Goal: Transaction & Acquisition: Purchase product/service

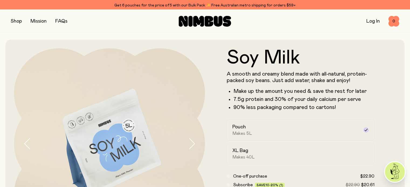
scroll to position [57, 0]
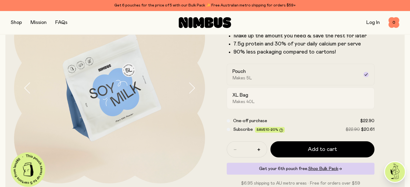
click at [259, 97] on div "XL Bag Makes 40L" at bounding box center [295, 98] width 127 height 12
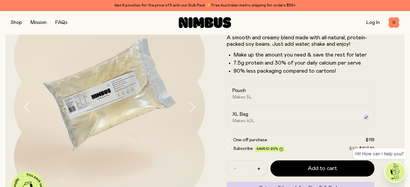
scroll to position [0, 0]
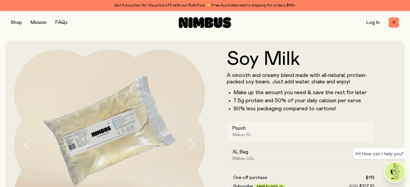
click at [267, 128] on div "Pouch Makes 5L" at bounding box center [295, 131] width 127 height 12
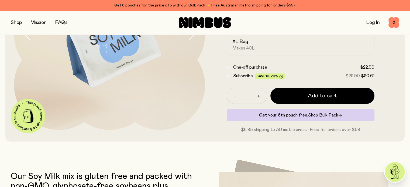
scroll to position [116, 0]
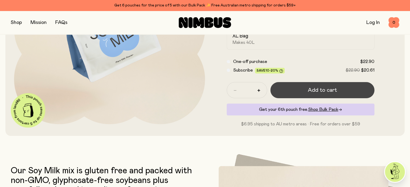
click at [339, 94] on button "Add to cart" at bounding box center [322, 90] width 104 height 16
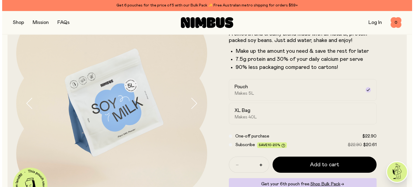
scroll to position [0, 0]
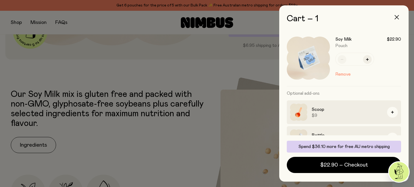
click at [397, 13] on button "button" at bounding box center [396, 17] width 13 height 13
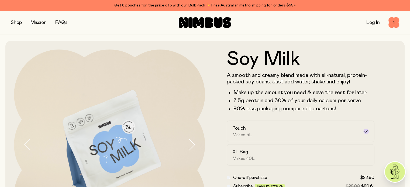
click at [15, 27] on div "Shop Mission FAQs Log In 1 1" at bounding box center [205, 22] width 388 height 23
click at [17, 21] on button "button" at bounding box center [16, 23] width 11 height 8
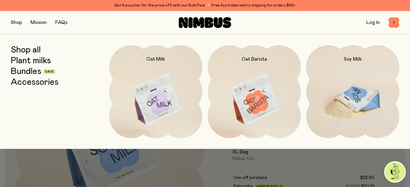
click at [349, 93] on img at bounding box center [352, 99] width 93 height 109
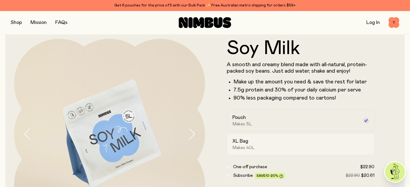
scroll to position [58, 0]
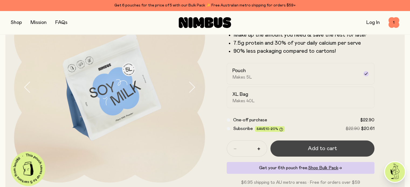
click at [311, 152] on span "Add to cart" at bounding box center [321, 149] width 29 height 8
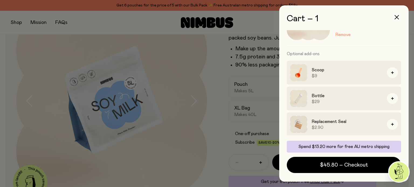
scroll to position [40, 0]
click at [387, 75] on button "button" at bounding box center [392, 72] width 11 height 11
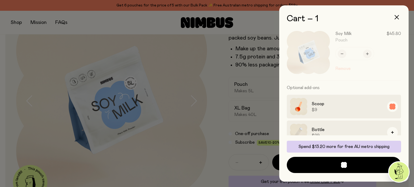
scroll to position [0, 0]
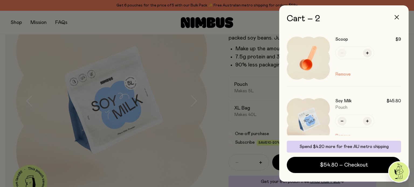
click at [398, 16] on icon "button" at bounding box center [396, 17] width 4 height 4
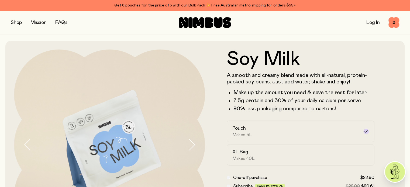
click at [13, 23] on button "button" at bounding box center [16, 23] width 11 height 8
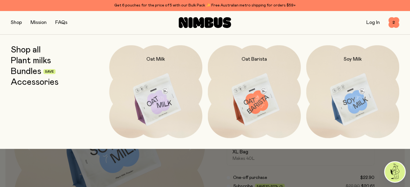
click at [25, 75] on link "Bundles" at bounding box center [26, 72] width 30 height 10
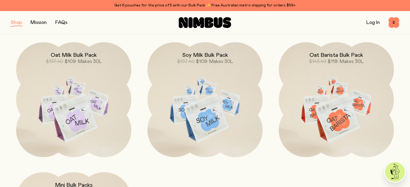
scroll to position [201, 0]
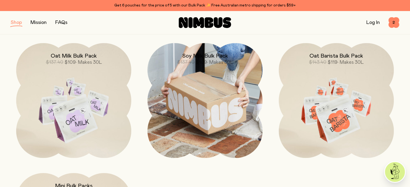
click at [236, 100] on img at bounding box center [204, 100] width 115 height 115
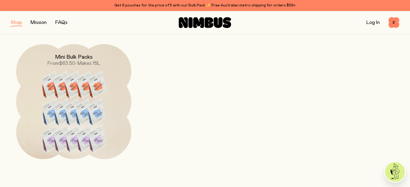
scroll to position [329, 0]
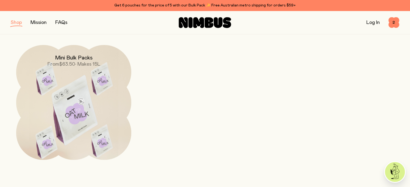
click at [99, 123] on img at bounding box center [73, 112] width 115 height 135
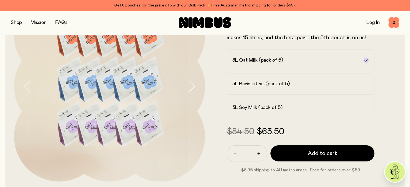
scroll to position [59, 0]
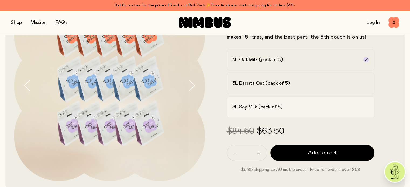
click at [240, 112] on label "3L Soy Milk (pack of 5)" at bounding box center [300, 107] width 148 height 22
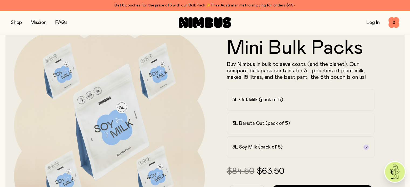
scroll to position [42, 0]
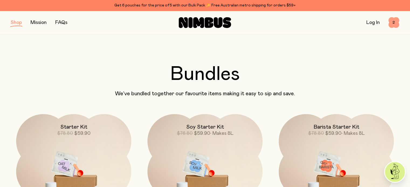
click at [395, 25] on span "2" at bounding box center [393, 22] width 11 height 11
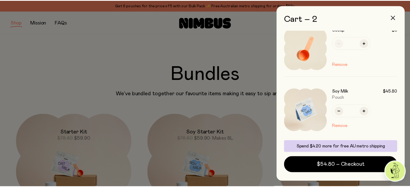
scroll to position [10, 0]
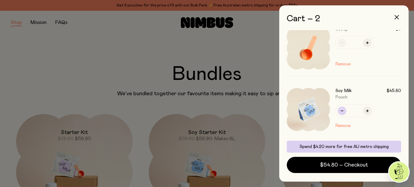
click at [339, 111] on button "button" at bounding box center [341, 111] width 9 height 9
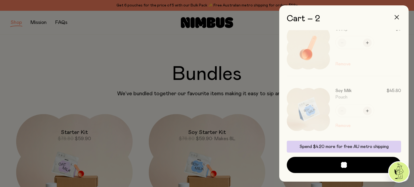
click at [395, 16] on icon "button" at bounding box center [396, 17] width 4 height 4
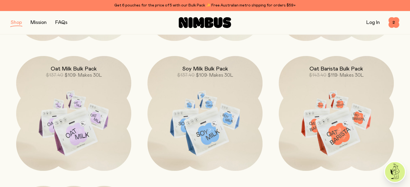
scroll to position [194, 0]
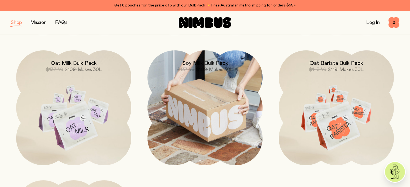
click at [202, 113] on img at bounding box center [204, 107] width 115 height 115
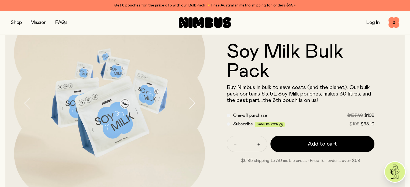
scroll to position [42, 0]
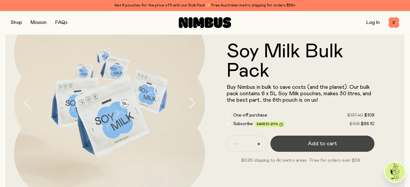
click at [321, 139] on button "Add to cart" at bounding box center [322, 144] width 104 height 16
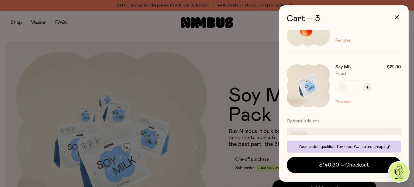
scroll to position [95, 0]
click at [348, 103] on button "Remove" at bounding box center [342, 102] width 15 height 6
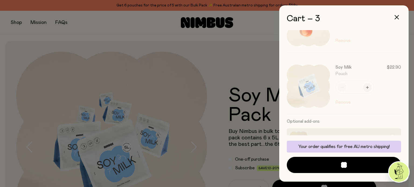
scroll to position [33, 0]
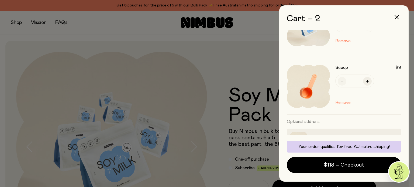
click at [340, 102] on button "Remove" at bounding box center [342, 102] width 15 height 6
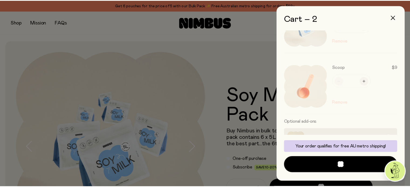
scroll to position [0, 0]
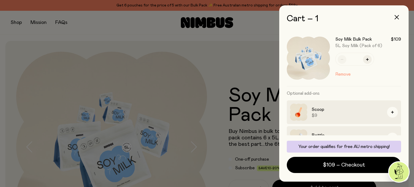
click at [344, 76] on button "Remove" at bounding box center [342, 74] width 15 height 6
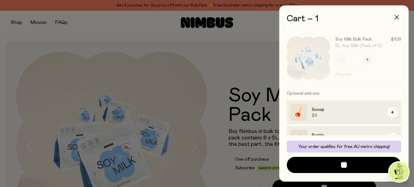
click at [397, 17] on icon "button" at bounding box center [396, 17] width 4 height 4
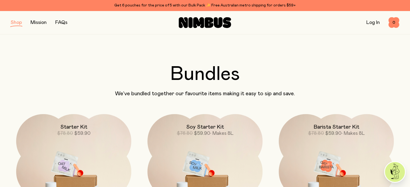
click at [21, 24] on button "button" at bounding box center [16, 23] width 11 height 8
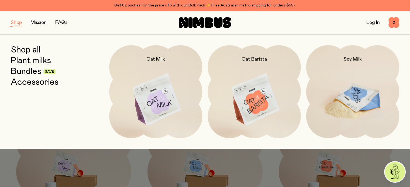
drag, startPoint x: 341, startPoint y: 81, endPoint x: 320, endPoint y: 98, distance: 27.4
click at [320, 98] on img at bounding box center [352, 99] width 93 height 109
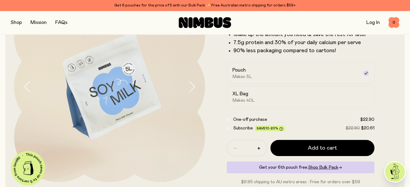
scroll to position [59, 0]
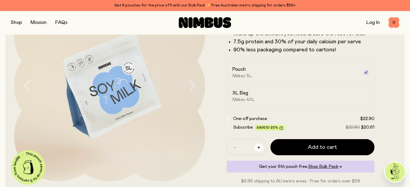
click at [257, 149] on icon "button" at bounding box center [258, 147] width 3 height 3
click at [237, 151] on button "button" at bounding box center [234, 147] width 9 height 9
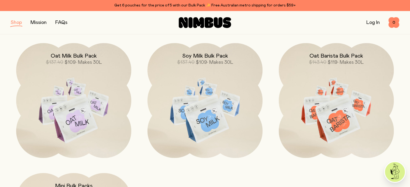
scroll to position [201, 0]
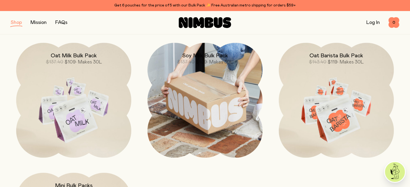
click at [202, 126] on img at bounding box center [204, 100] width 115 height 115
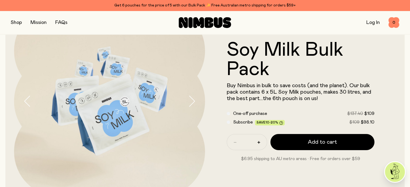
scroll to position [44, 0]
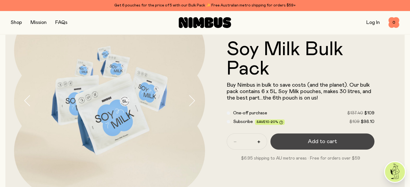
click at [311, 143] on span "Add to cart" at bounding box center [321, 142] width 29 height 8
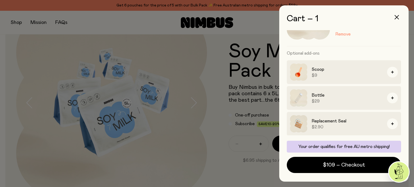
scroll to position [0, 0]
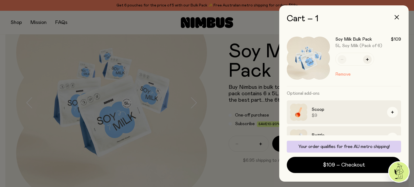
click at [217, 106] on div at bounding box center [207, 93] width 414 height 187
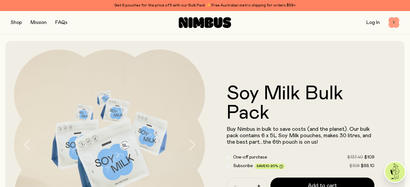
click at [395, 23] on span "1" at bounding box center [393, 22] width 11 height 11
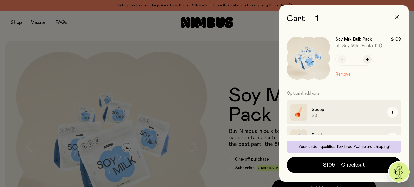
click at [397, 18] on icon "button" at bounding box center [396, 17] width 4 height 4
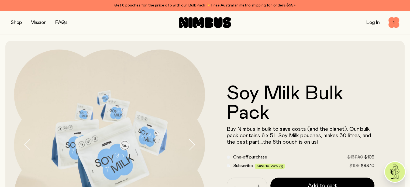
click at [15, 22] on button "button" at bounding box center [16, 23] width 11 height 8
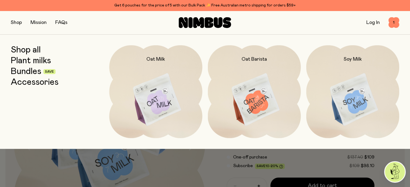
click at [18, 71] on link "Bundles" at bounding box center [26, 72] width 30 height 10
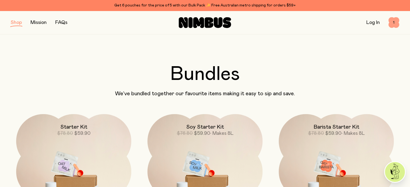
click at [395, 25] on span "1" at bounding box center [393, 22] width 11 height 11
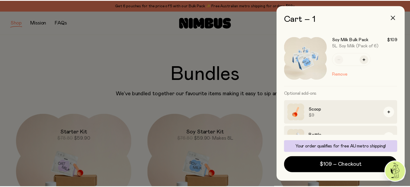
scroll to position [40, 0]
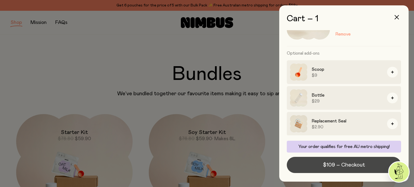
click at [341, 163] on span "$109 – Checkout" at bounding box center [344, 165] width 42 height 8
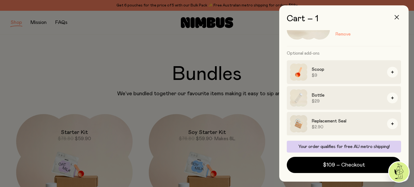
click at [399, 21] on button "button" at bounding box center [396, 17] width 13 height 13
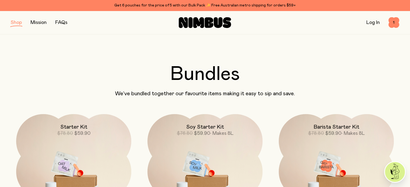
click at [206, 32] on div "Shop Mission FAQs Log In 1 1" at bounding box center [205, 22] width 388 height 23
click at [206, 28] on div "Shop Mission FAQs Log In 1 1" at bounding box center [205, 22] width 388 height 23
click at [205, 25] on icon at bounding box center [208, 22] width 9 height 11
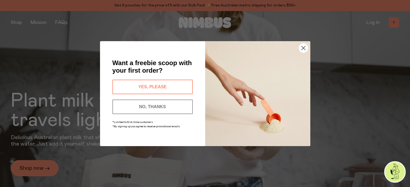
click at [299, 47] on circle "Close dialog" at bounding box center [302, 47] width 9 height 9
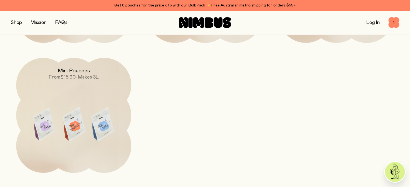
scroll to position [564, 0]
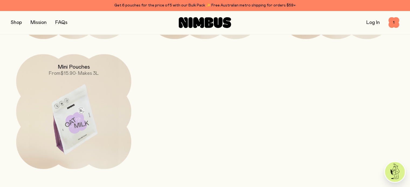
click at [75, 110] on img at bounding box center [73, 121] width 115 height 135
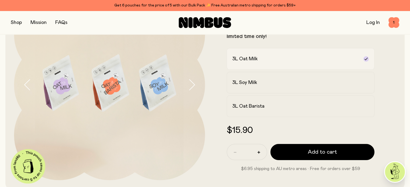
scroll to position [59, 0]
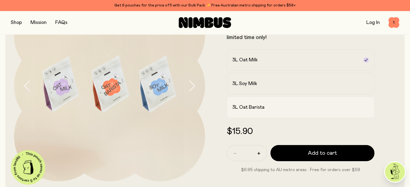
click at [261, 110] on h2 "3L Oat Barista" at bounding box center [248, 107] width 32 height 6
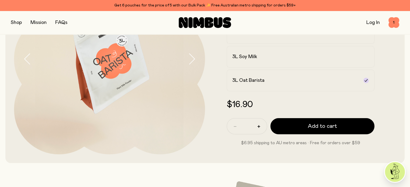
scroll to position [86, 0]
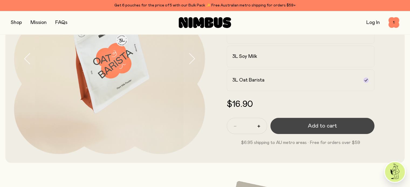
click at [331, 130] on span "Add to cart" at bounding box center [321, 126] width 29 height 8
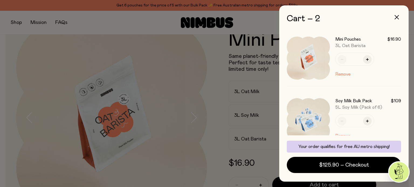
scroll to position [46, 0]
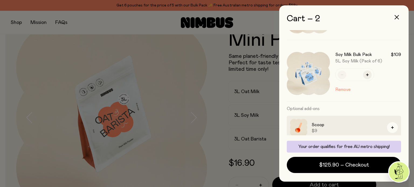
click at [345, 92] on div "Soy Milk Bulk Pack $109 5L Soy Milk (Pack of 6) * Remove" at bounding box center [368, 73] width 66 height 43
click at [342, 90] on button "Remove" at bounding box center [342, 89] width 15 height 6
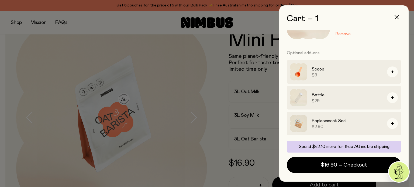
scroll to position [40, 0]
click at [399, 13] on button "button" at bounding box center [396, 17] width 13 height 13
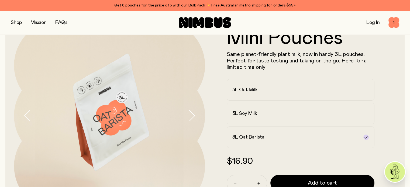
scroll to position [0, 0]
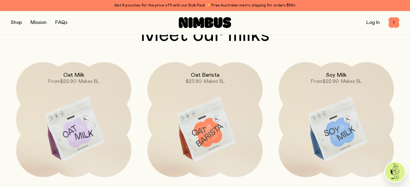
scroll to position [424, 0]
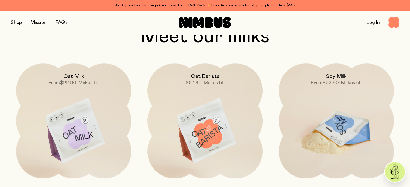
click at [357, 115] on img at bounding box center [335, 131] width 115 height 135
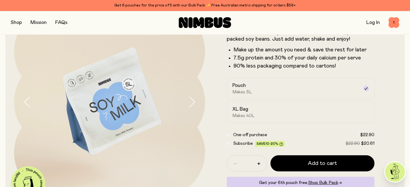
scroll to position [39, 0]
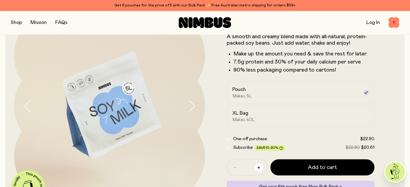
click at [259, 169] on icon "button" at bounding box center [258, 167] width 3 height 3
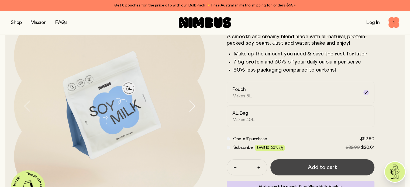
click at [288, 172] on button "Add to cart" at bounding box center [322, 167] width 104 height 16
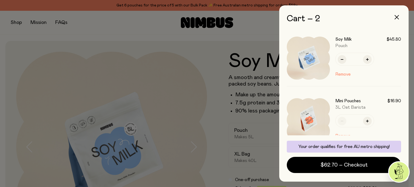
scroll to position [0, 0]
click at [395, 17] on icon "button" at bounding box center [396, 17] width 4 height 4
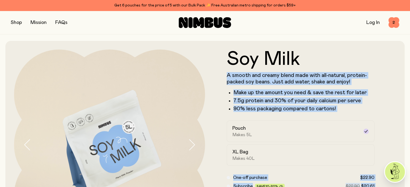
drag, startPoint x: 360, startPoint y: 67, endPoint x: 368, endPoint y: 27, distance: 41.1
click at [392, 27] on span "2" at bounding box center [393, 22] width 11 height 11
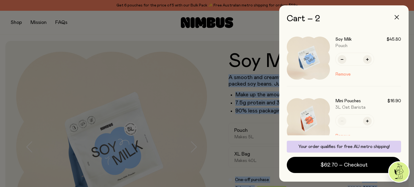
click at [395, 18] on icon "button" at bounding box center [396, 17] width 4 height 4
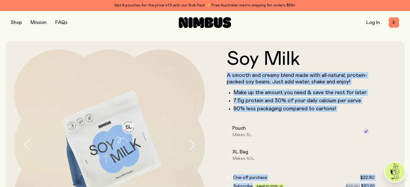
click at [363, 55] on h1 "Soy Milk" at bounding box center [300, 59] width 148 height 19
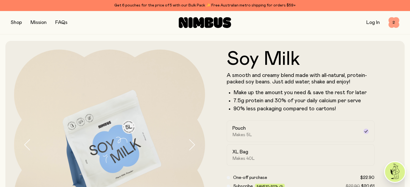
click at [393, 24] on span "2" at bounding box center [393, 22] width 11 height 11
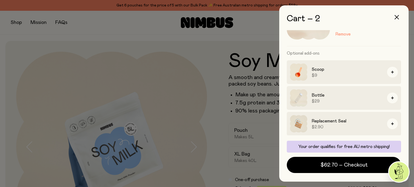
scroll to position [102, 0]
